Goal: Check status: Check status

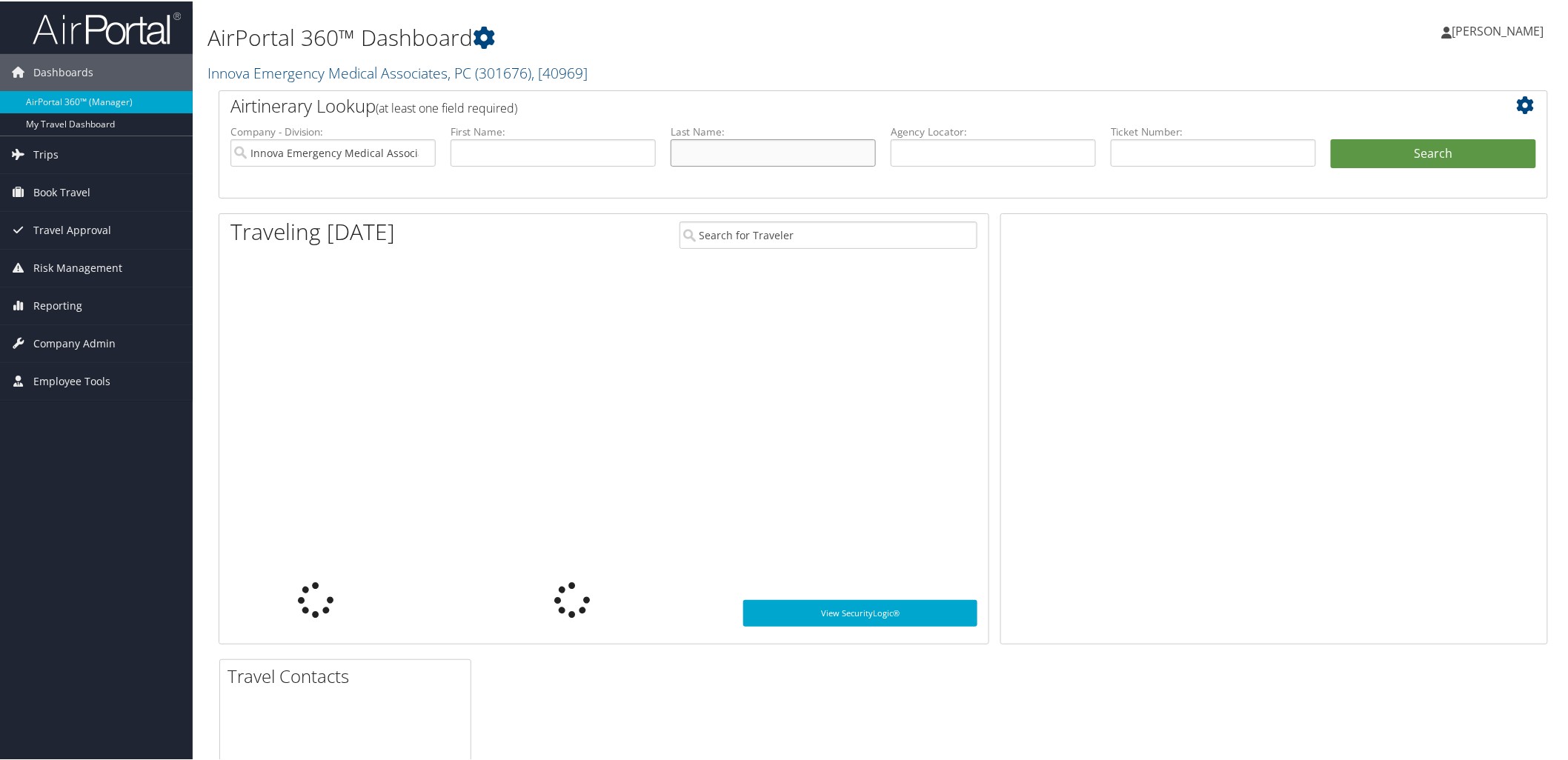
click at [763, 153] on input "text" at bounding box center [773, 151] width 205 height 28
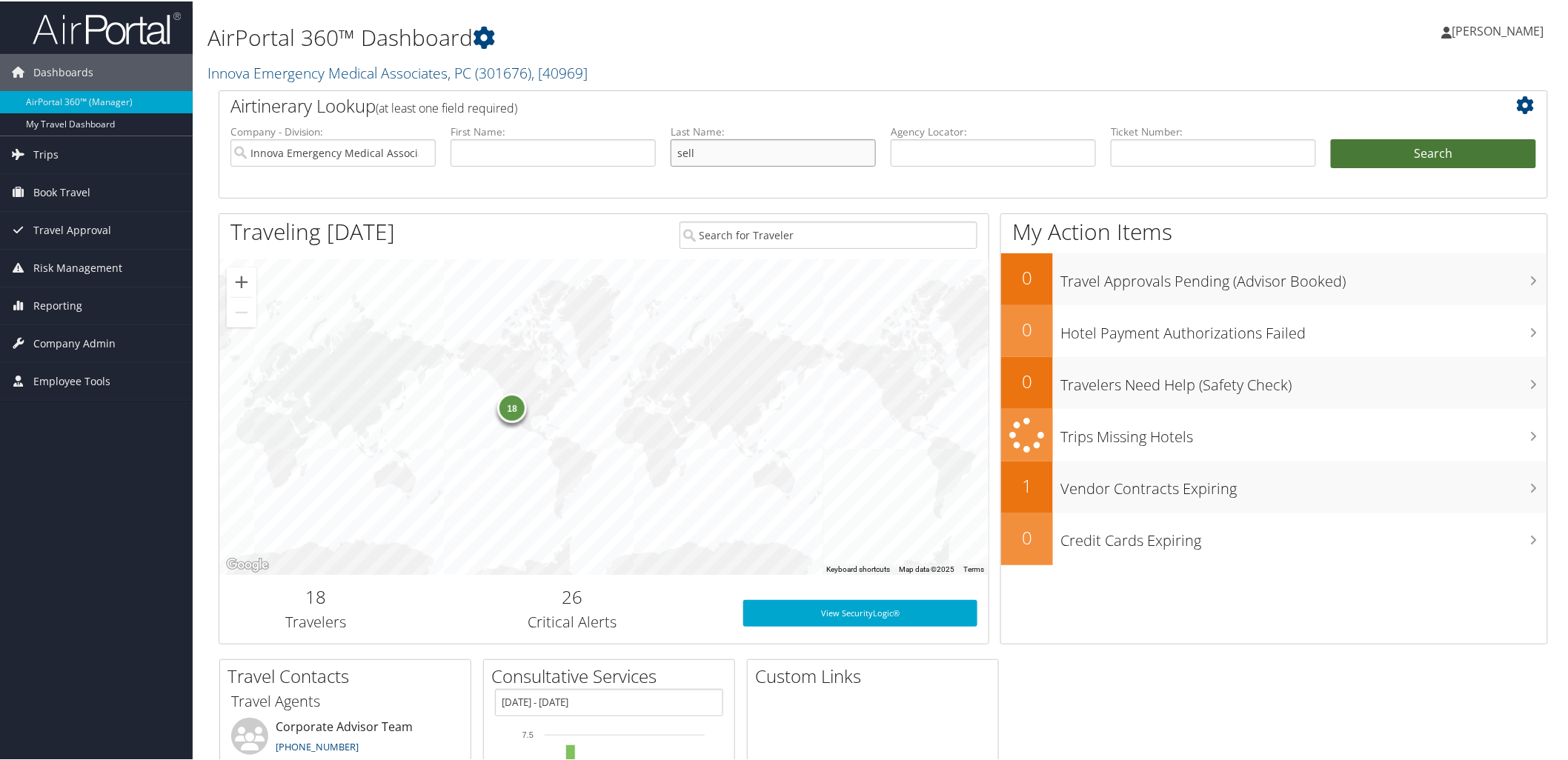
type input "sell"
click at [1433, 152] on button "Search" at bounding box center [1433, 152] width 205 height 30
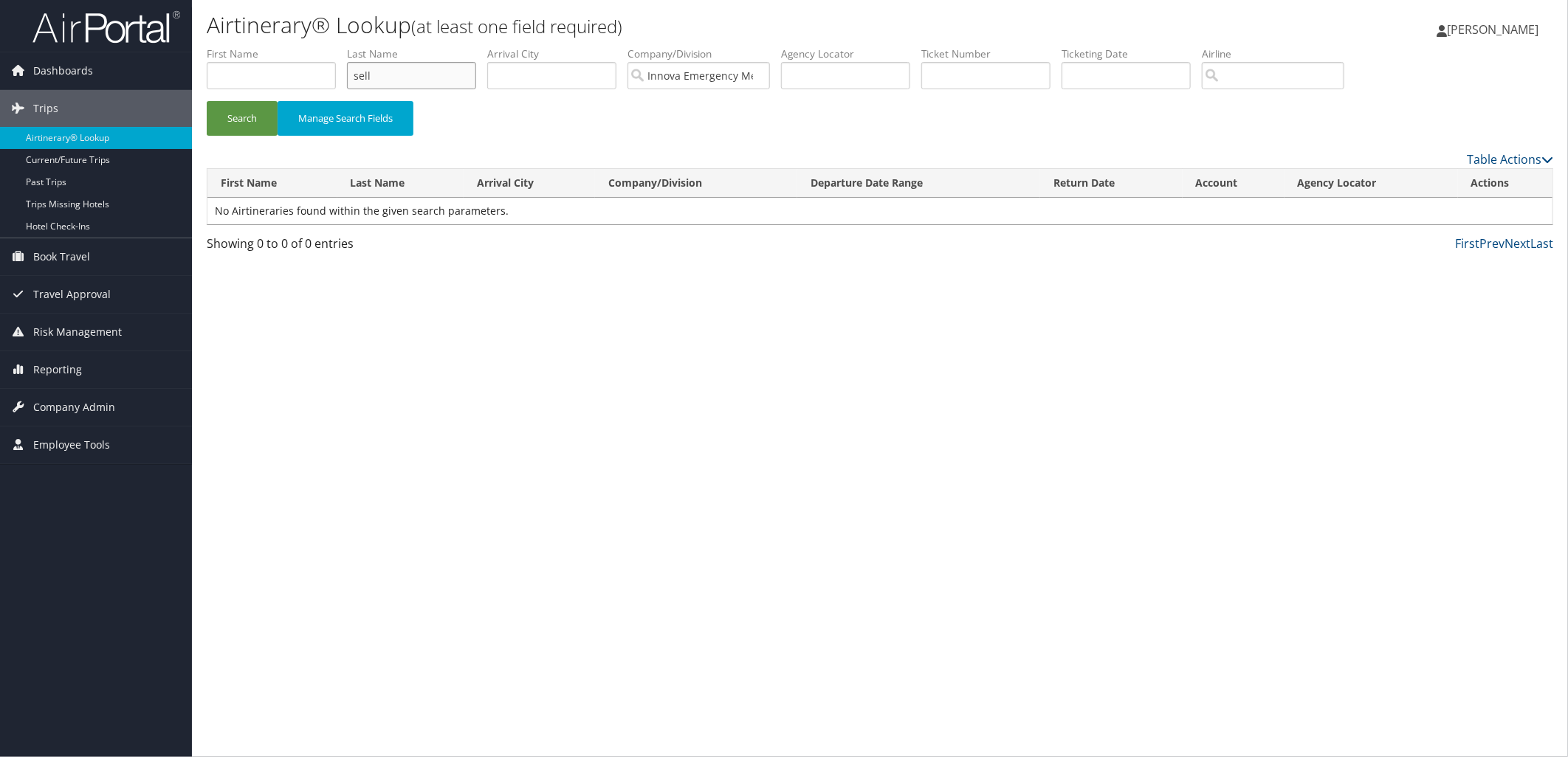
click at [476, 77] on input "sell" at bounding box center [411, 76] width 129 height 28
type input "frederick"
click at [207, 102] on button "Search" at bounding box center [243, 118] width 71 height 34
